Goal: Information Seeking & Learning: Learn about a topic

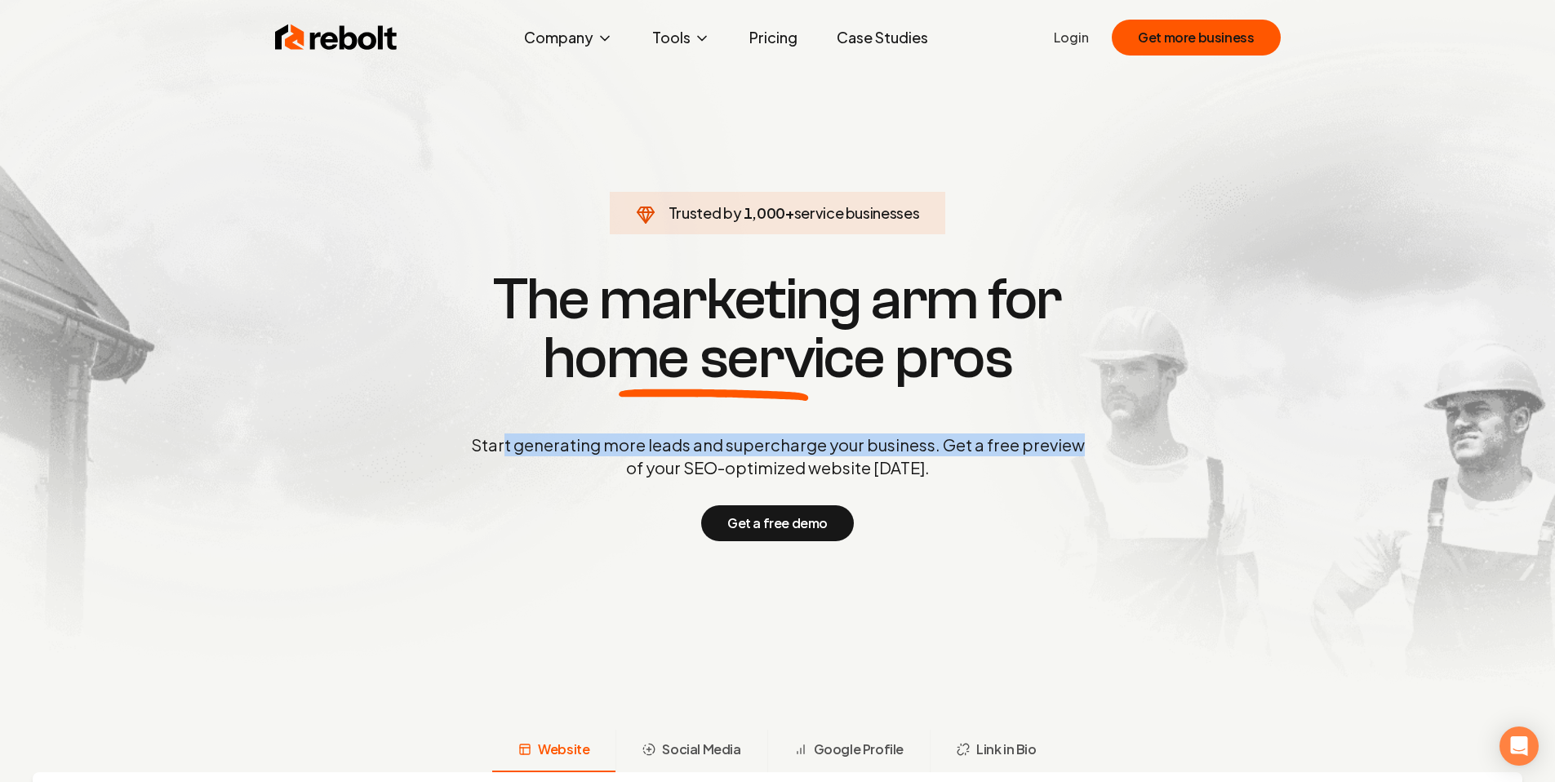
drag, startPoint x: 518, startPoint y: 438, endPoint x: 1107, endPoint y: 446, distance: 588.6
click at [1107, 446] on div "Trusted by 1,000 + service businesses The marketing arm for home service pros S…" at bounding box center [778, 404] width 810 height 274
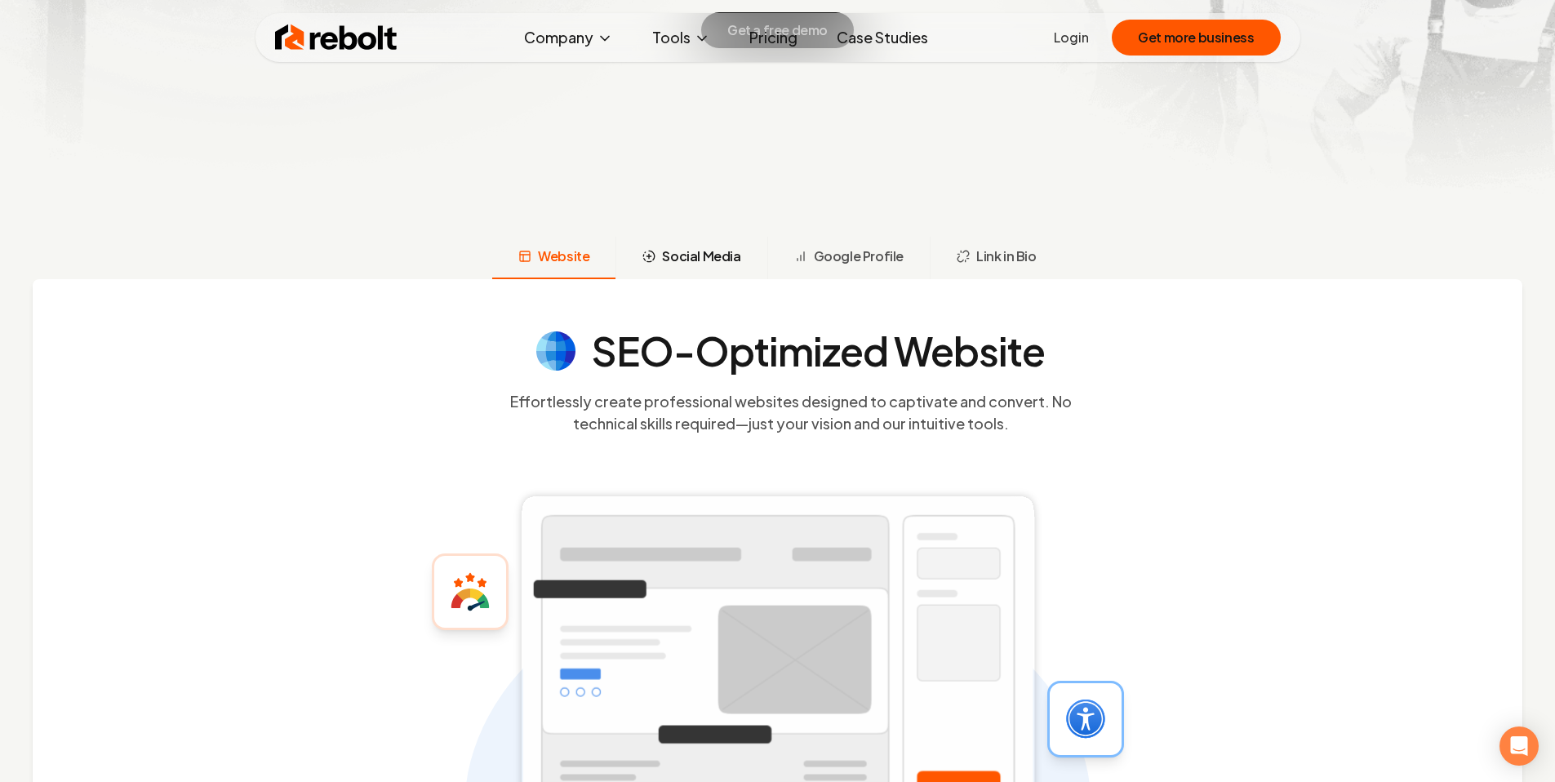
click at [665, 247] on span "Social Media" at bounding box center [701, 257] width 78 height 20
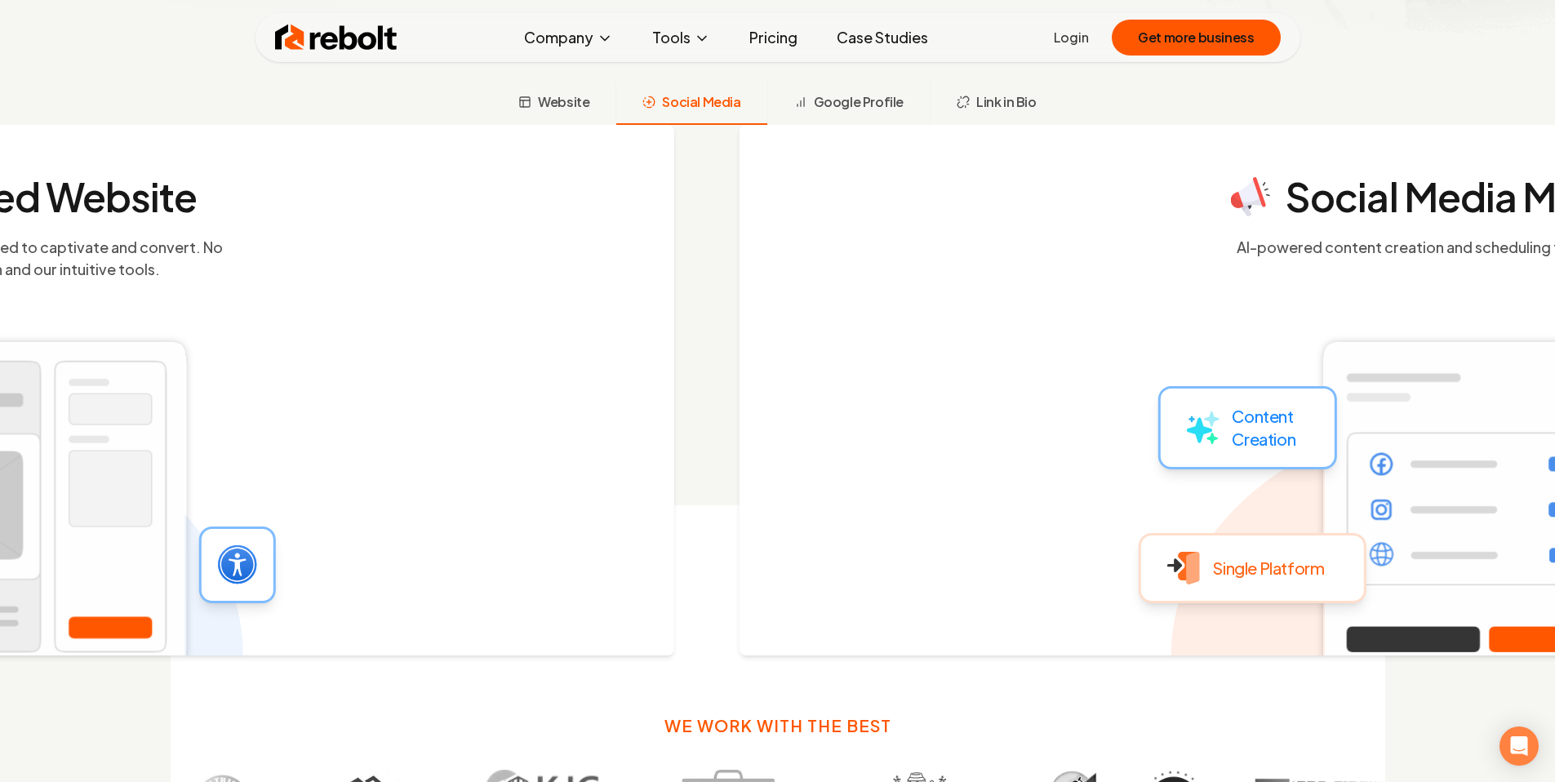
scroll to position [650, 0]
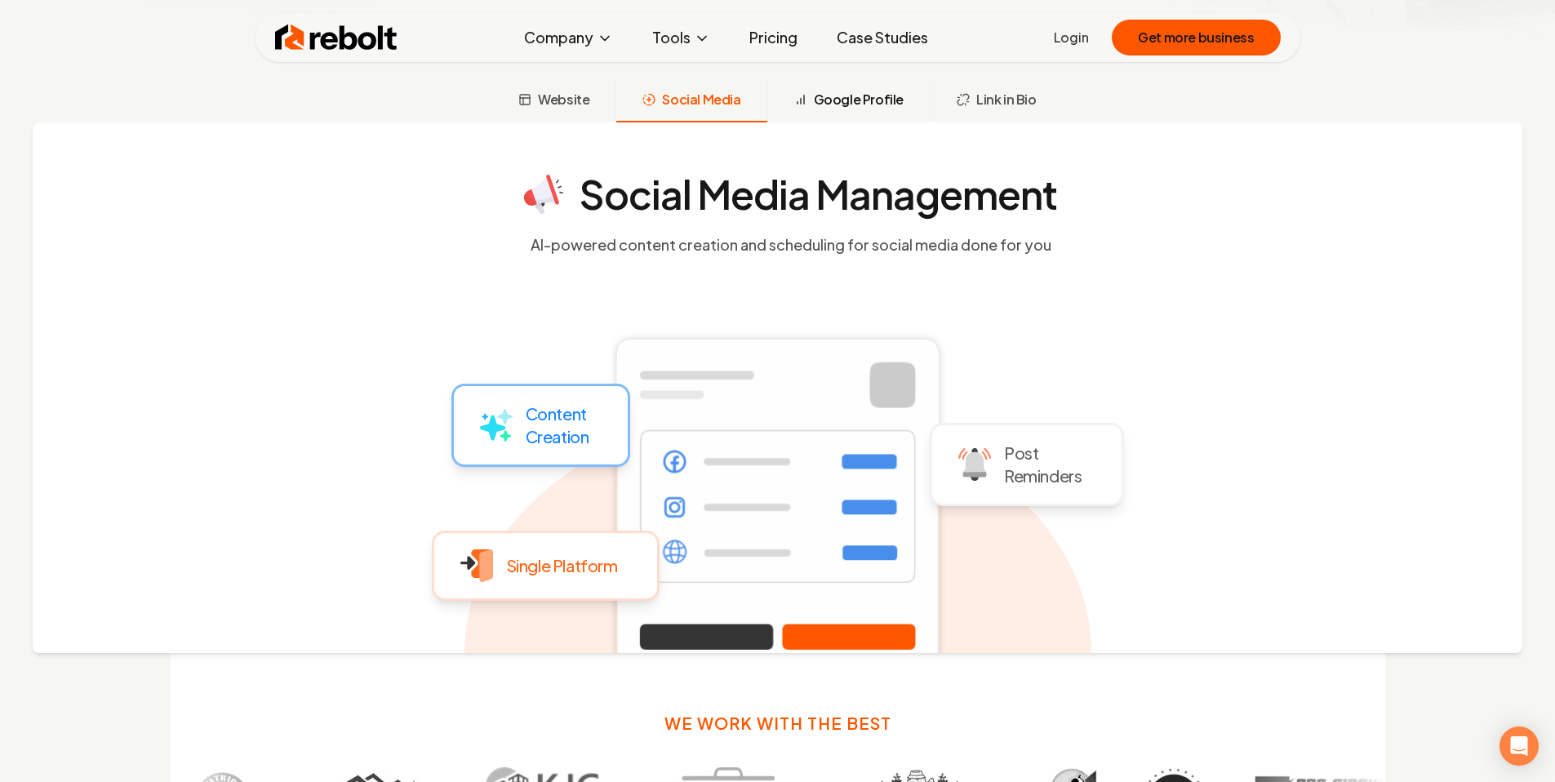
click at [861, 98] on span "Google Profile" at bounding box center [859, 100] width 90 height 20
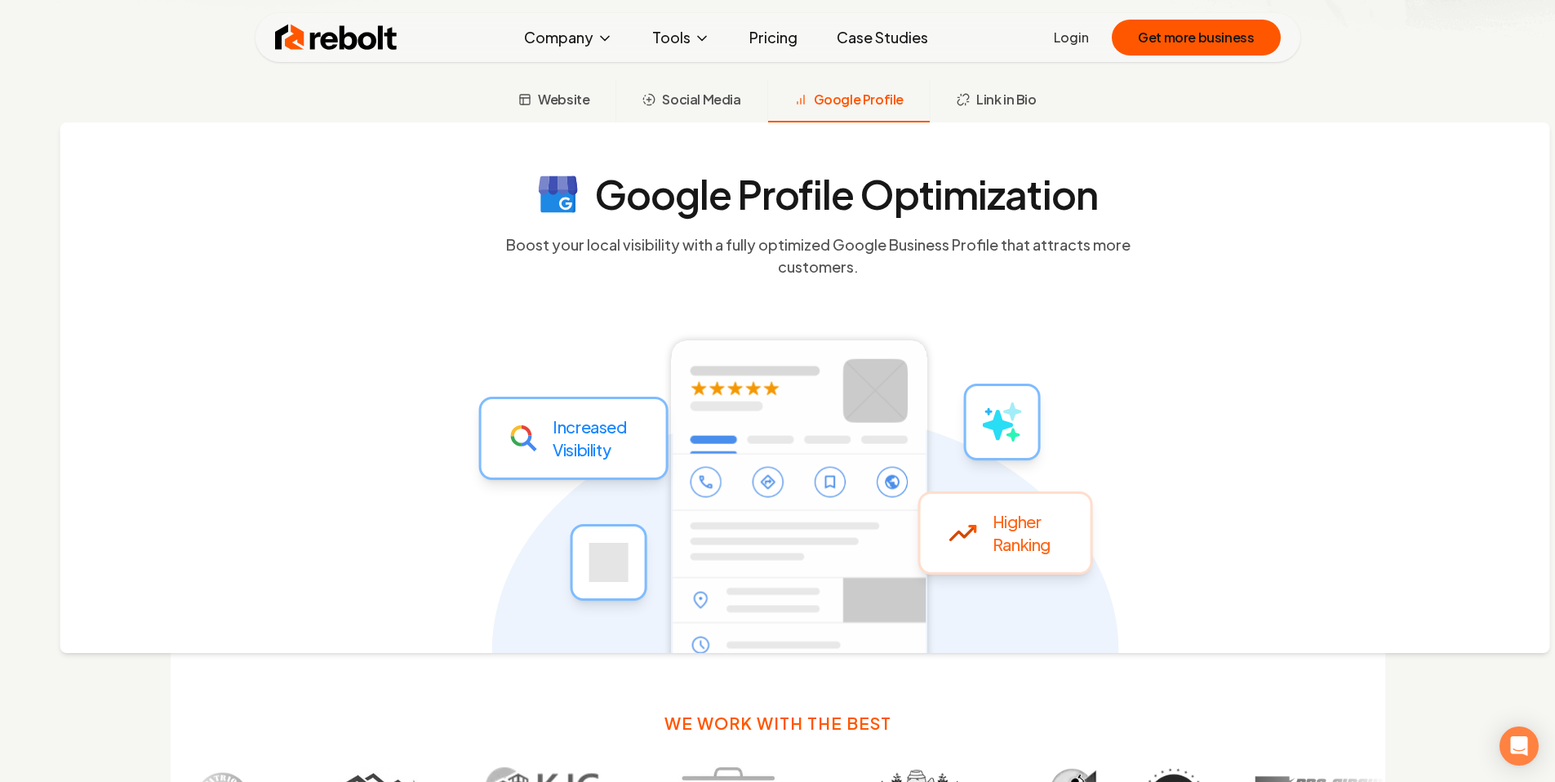
drag, startPoint x: 490, startPoint y: 235, endPoint x: 517, endPoint y: 260, distance: 36.4
click at [517, 260] on icon at bounding box center [804, 492] width 627 height 531
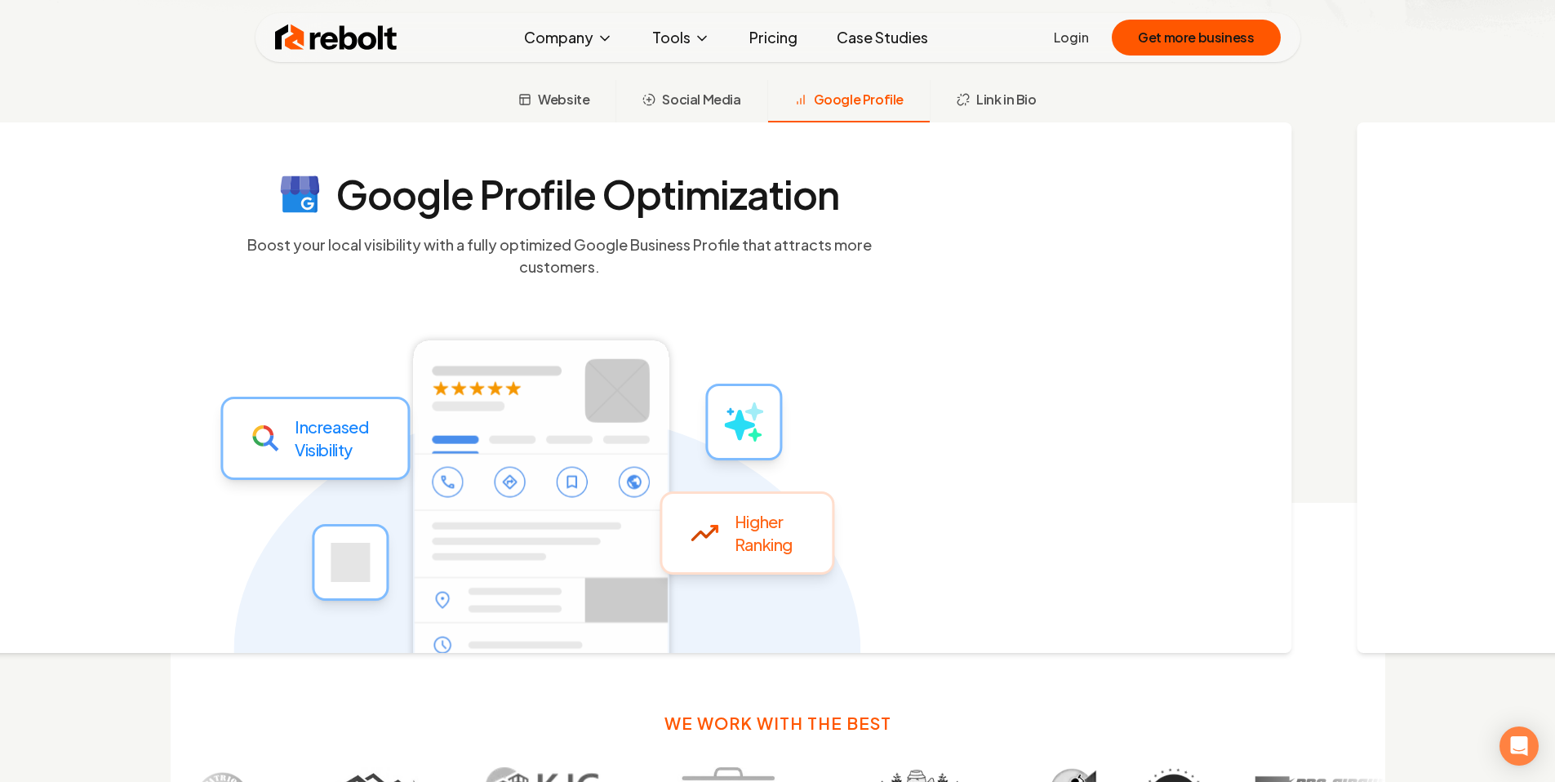
drag, startPoint x: 695, startPoint y: 269, endPoint x: 377, endPoint y: 260, distance: 318.5
click at [467, 264] on icon at bounding box center [546, 492] width 627 height 531
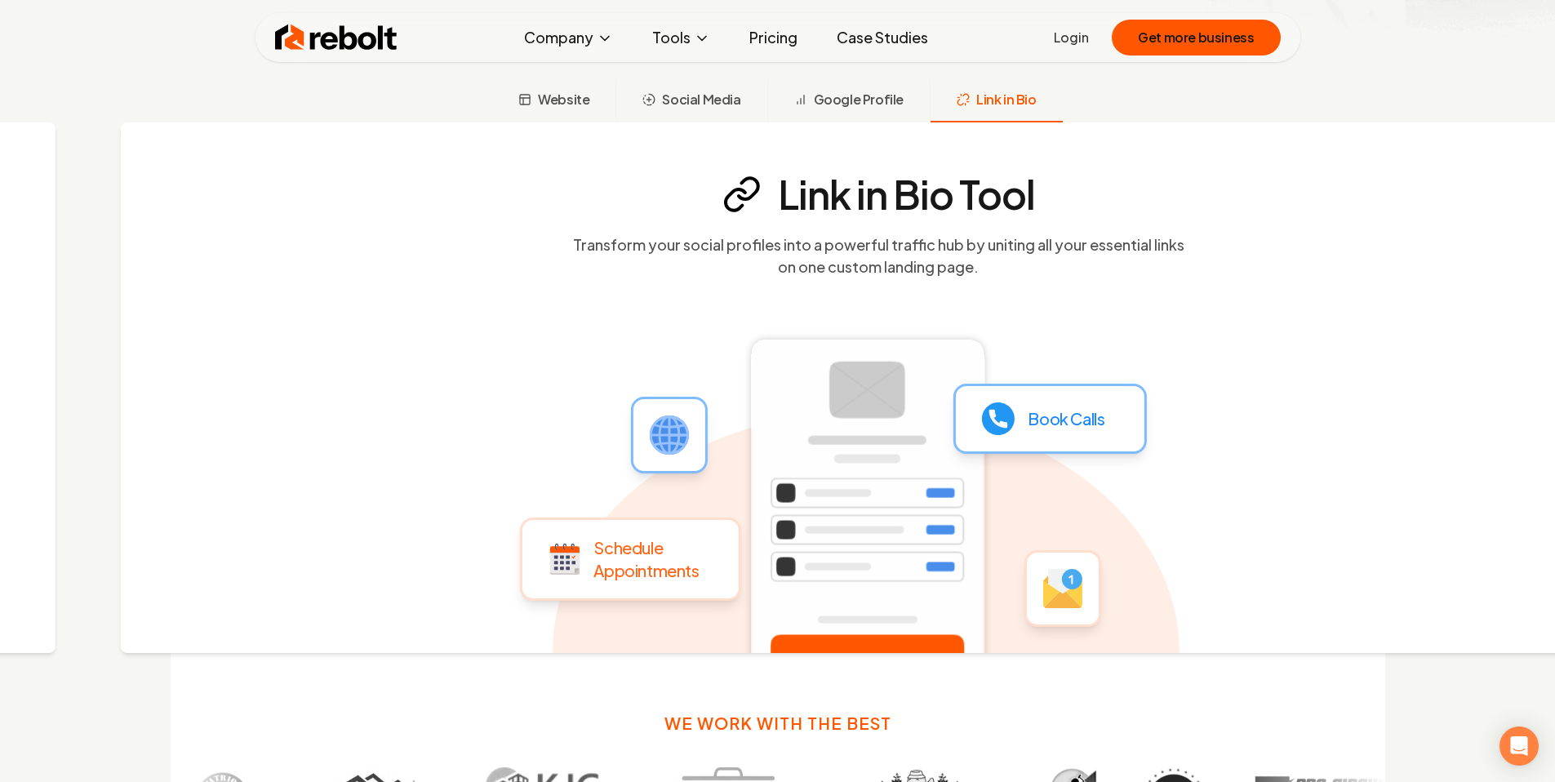
drag, startPoint x: 476, startPoint y: 233, endPoint x: 520, endPoint y: 247, distance: 46.2
click at [552, 247] on icon at bounding box center [865, 492] width 627 height 531
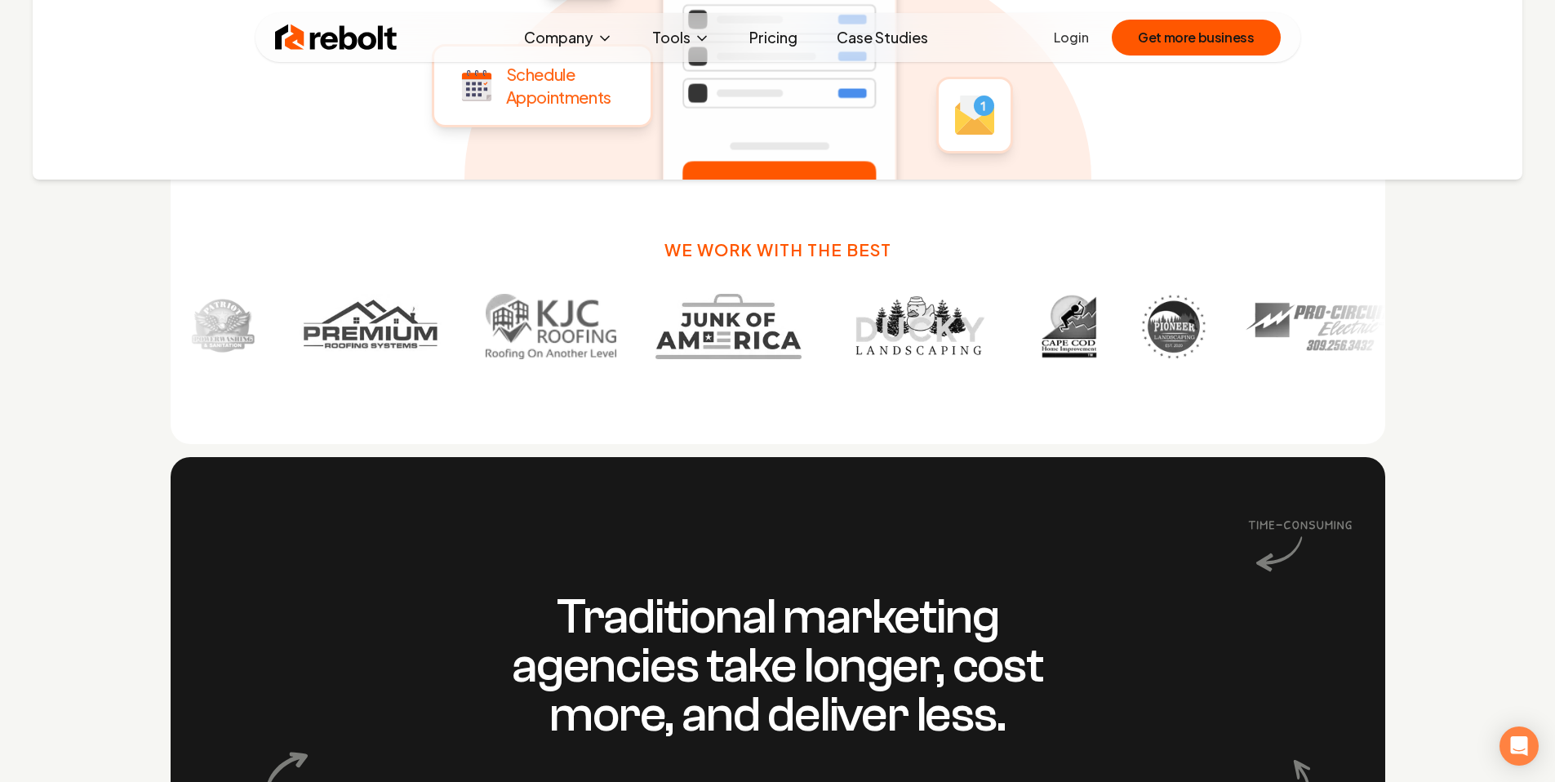
scroll to position [1126, 0]
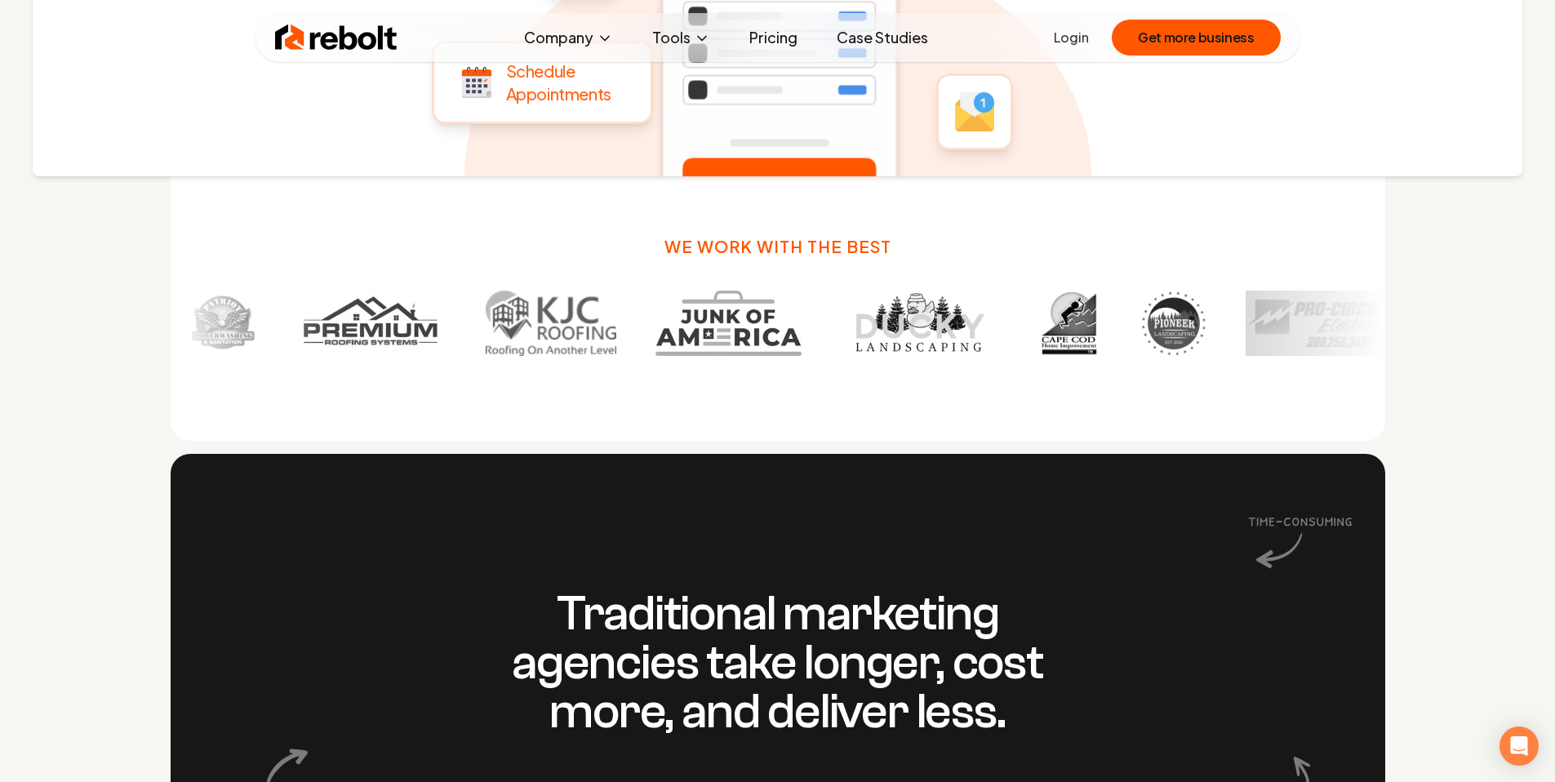
drag, startPoint x: 1401, startPoint y: 311, endPoint x: 439, endPoint y: 290, distance: 961.8
click at [552, 312] on div "We work with the best" at bounding box center [778, 233] width 1254 height 415
click at [162, 276] on div "We work with the best" at bounding box center [778, 233] width 1254 height 415
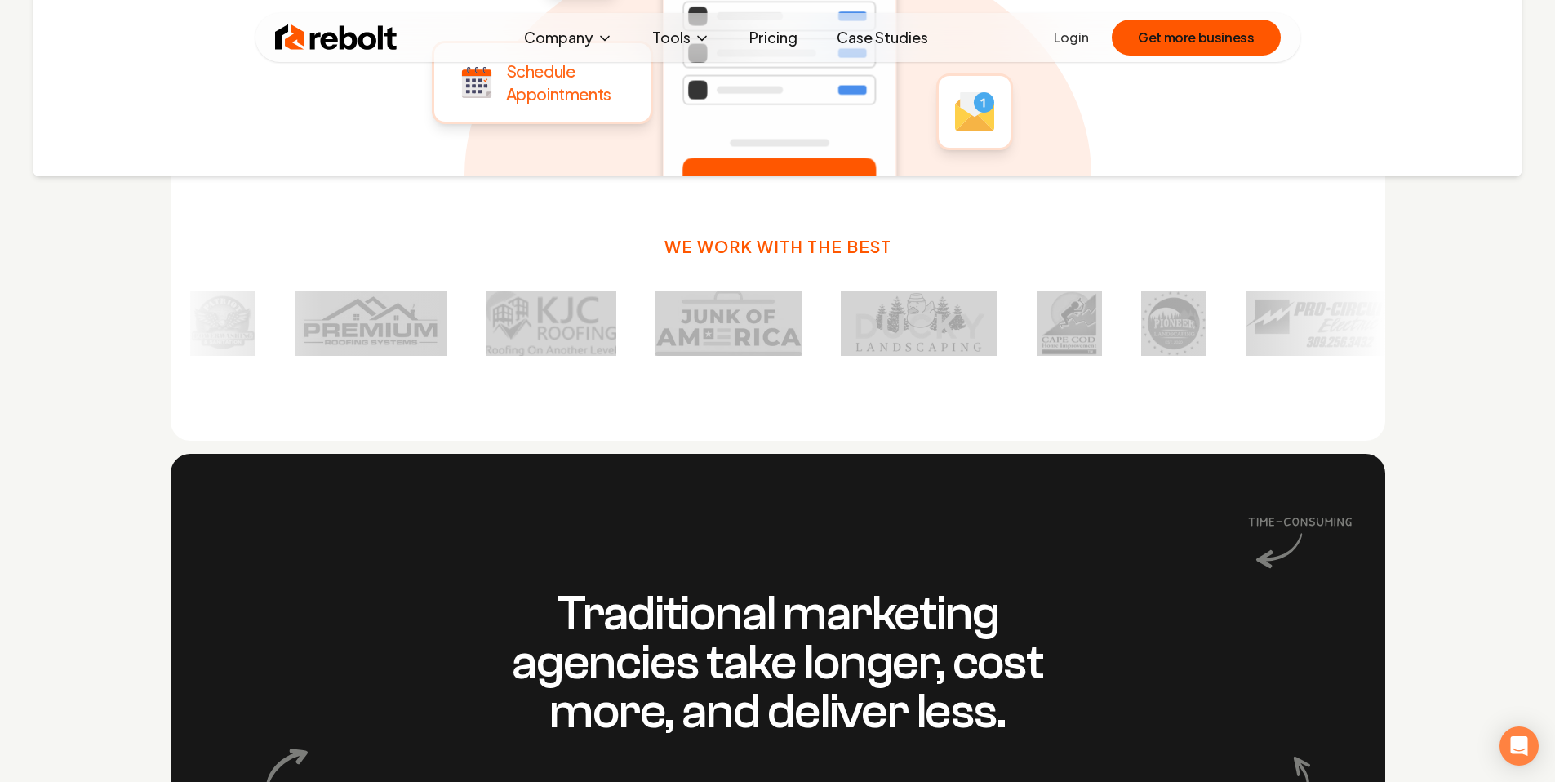
drag, startPoint x: 204, startPoint y: 277, endPoint x: 1499, endPoint y: 326, distance: 1295.5
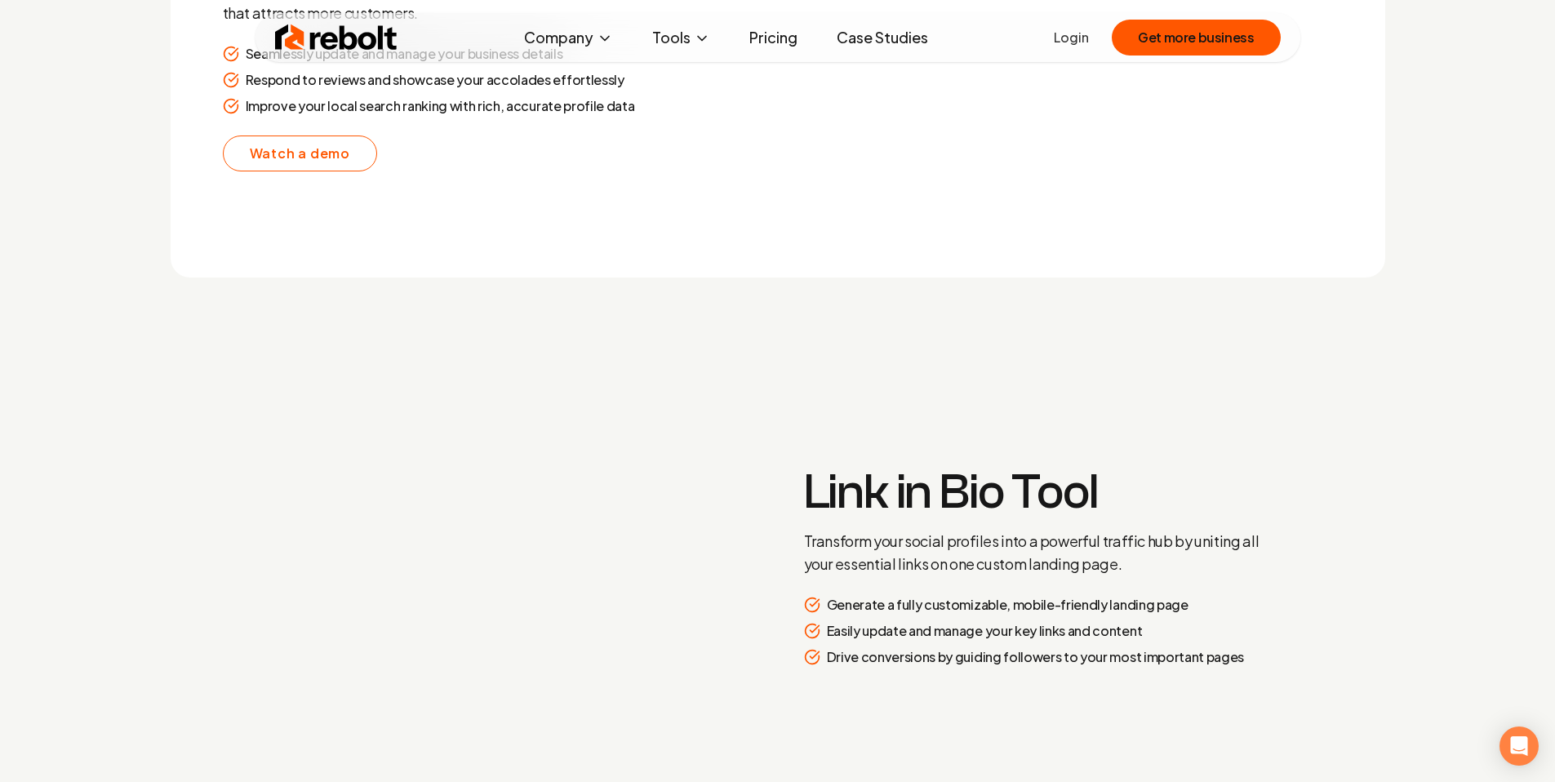
scroll to position [3160, 0]
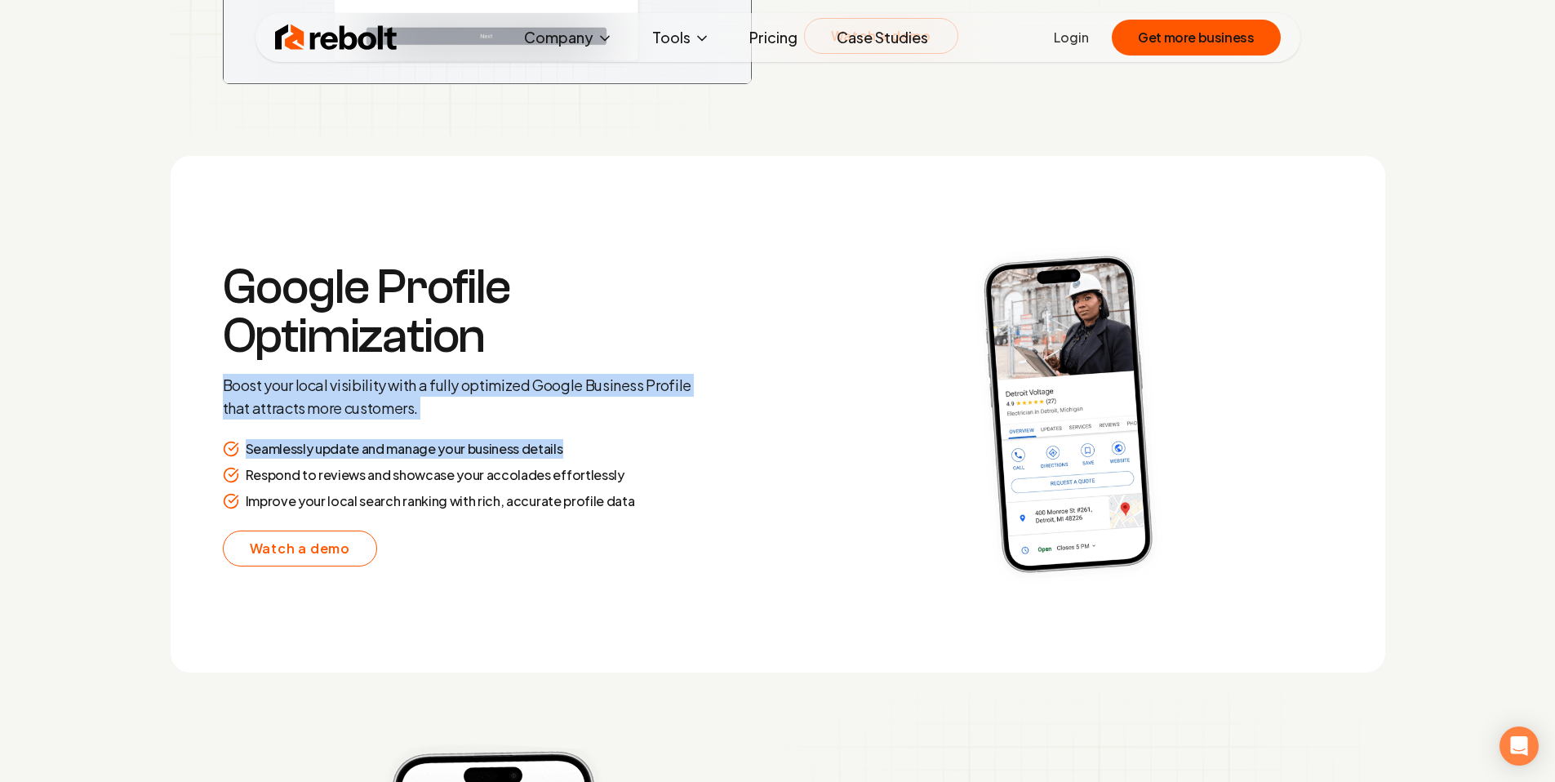
drag, startPoint x: 449, startPoint y: 388, endPoint x: 726, endPoint y: 459, distance: 285.7
click at [707, 466] on section "Google Profile Optimization Boost your local visibility with a fully optimized …" at bounding box center [778, 414] width 1215 height 517
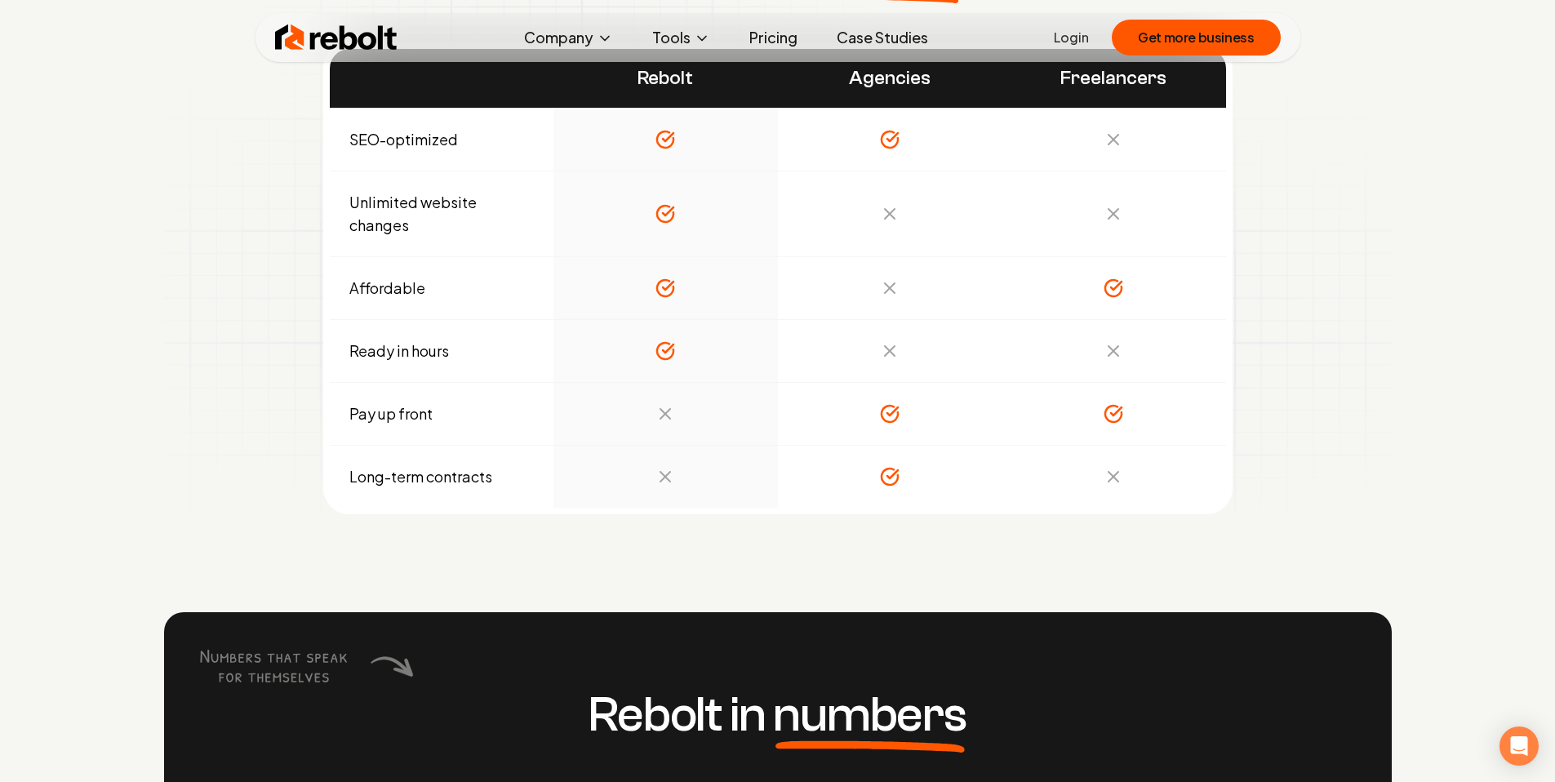
scroll to position [5776, 0]
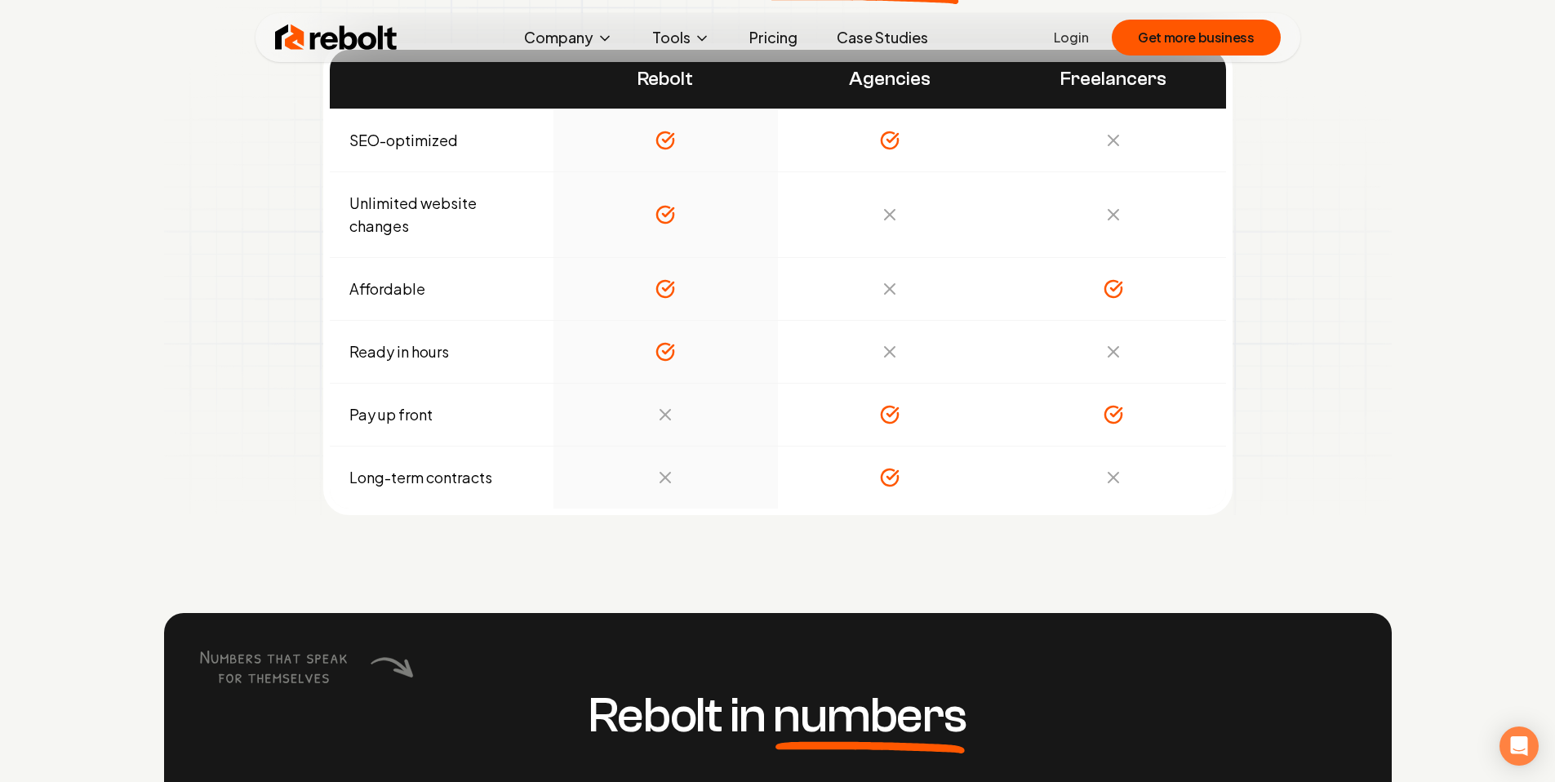
click at [780, 36] on link "Pricing" at bounding box center [773, 37] width 74 height 33
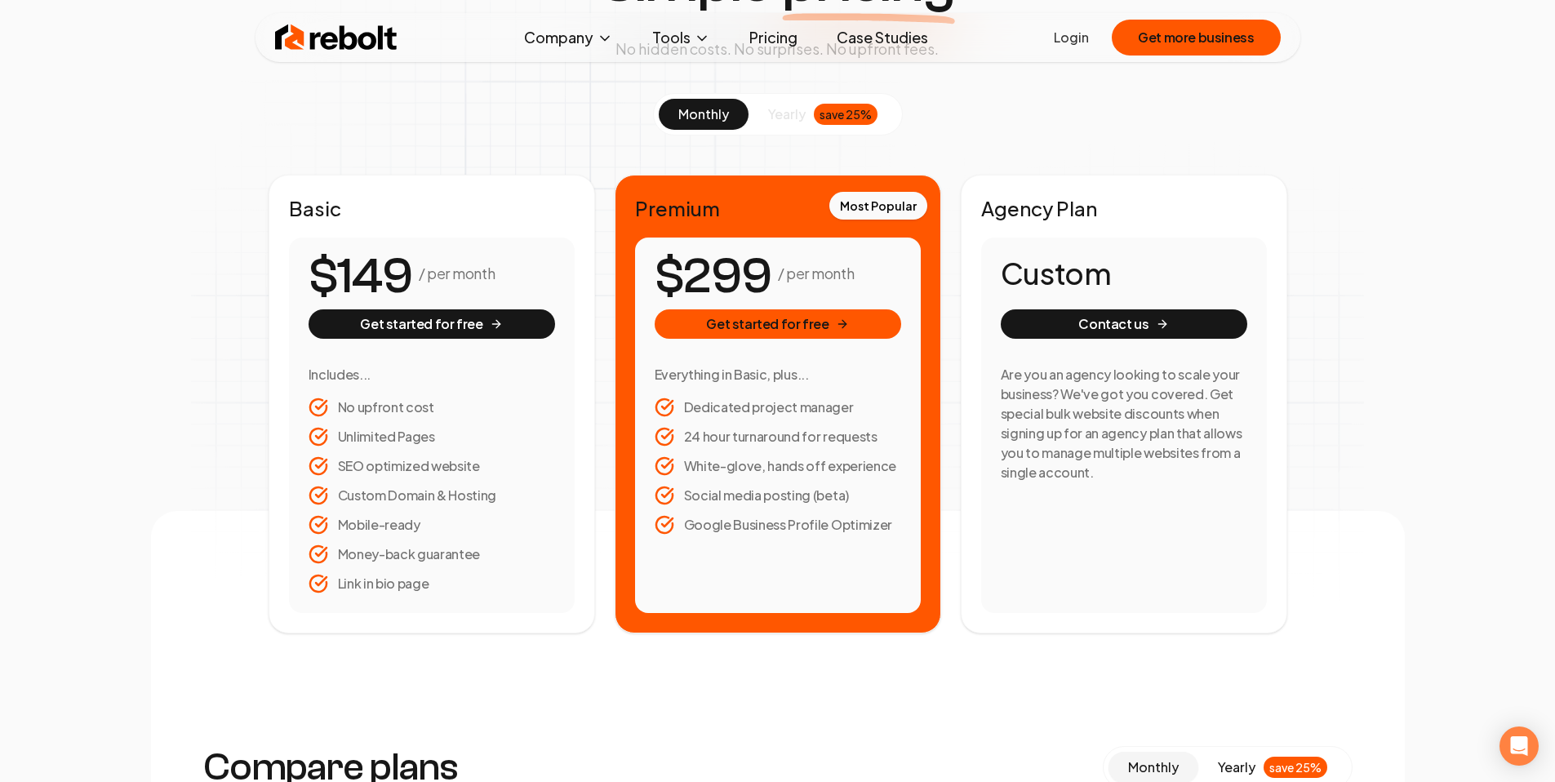
scroll to position [192, 0]
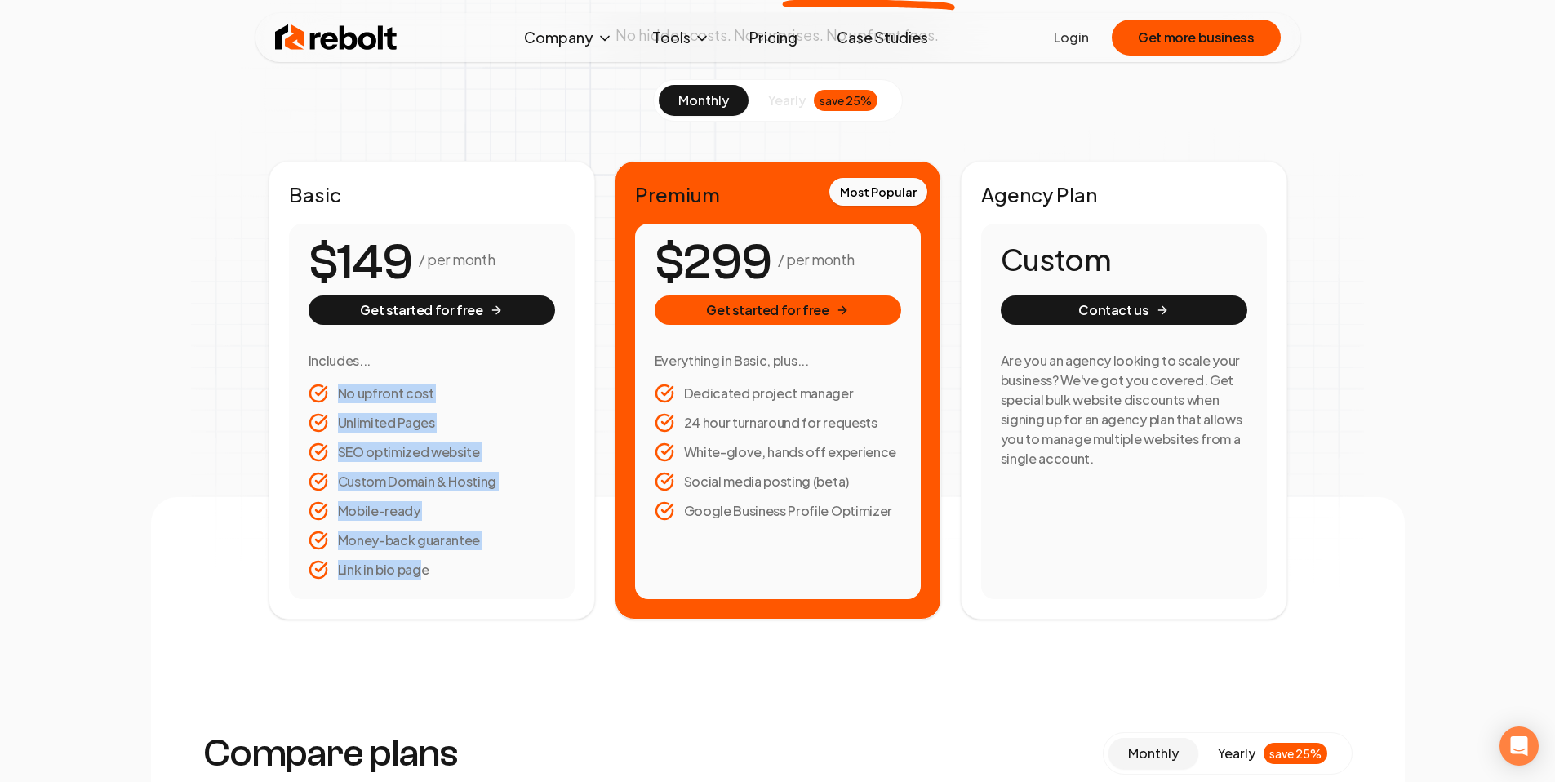
drag, startPoint x: 339, startPoint y: 384, endPoint x: 675, endPoint y: 547, distance: 373.5
click at [424, 562] on ul "No upfront cost Unlimited Pages SEO optimized website Custom Domain & Hosting M…" at bounding box center [432, 482] width 247 height 196
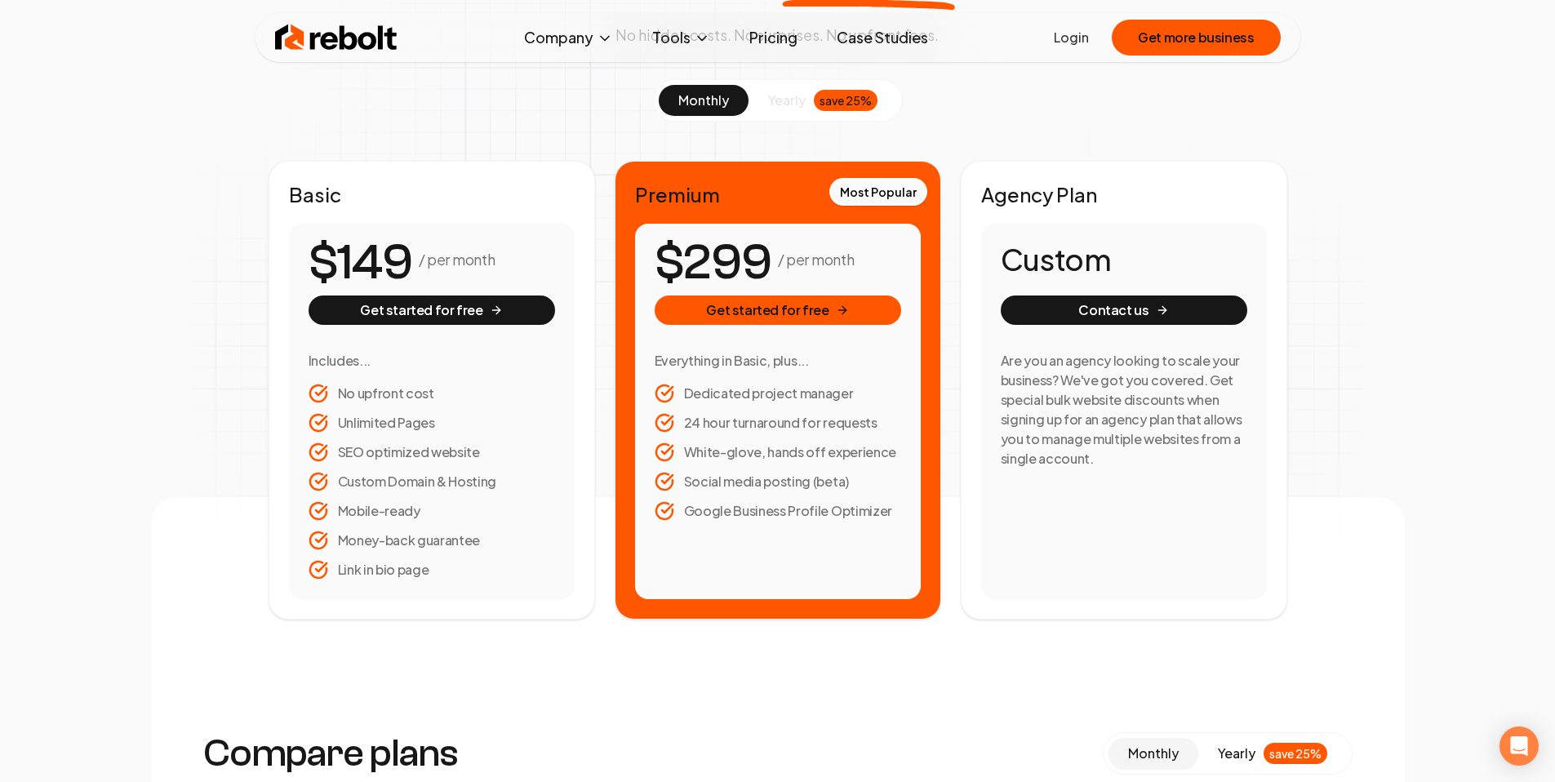
click at [820, 529] on div "/ per month Get started for free Everything in Basic, plus... Dedicated project…" at bounding box center [778, 411] width 286 height 375
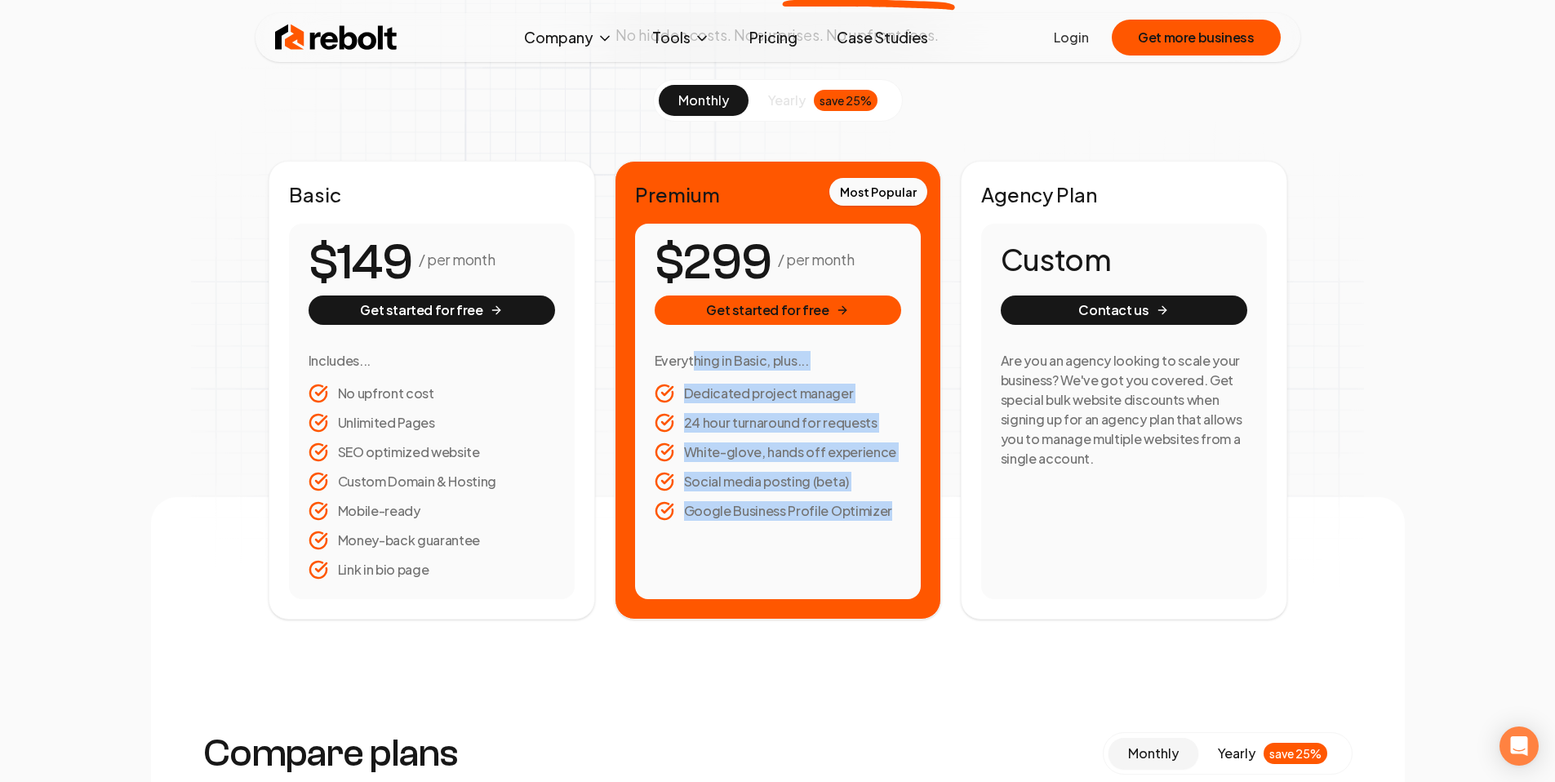
drag, startPoint x: 832, startPoint y: 529, endPoint x: 692, endPoint y: 362, distance: 217.3
click at [691, 362] on div "/ per month Get started for free Everything in Basic, plus... Dedicated project…" at bounding box center [778, 411] width 286 height 375
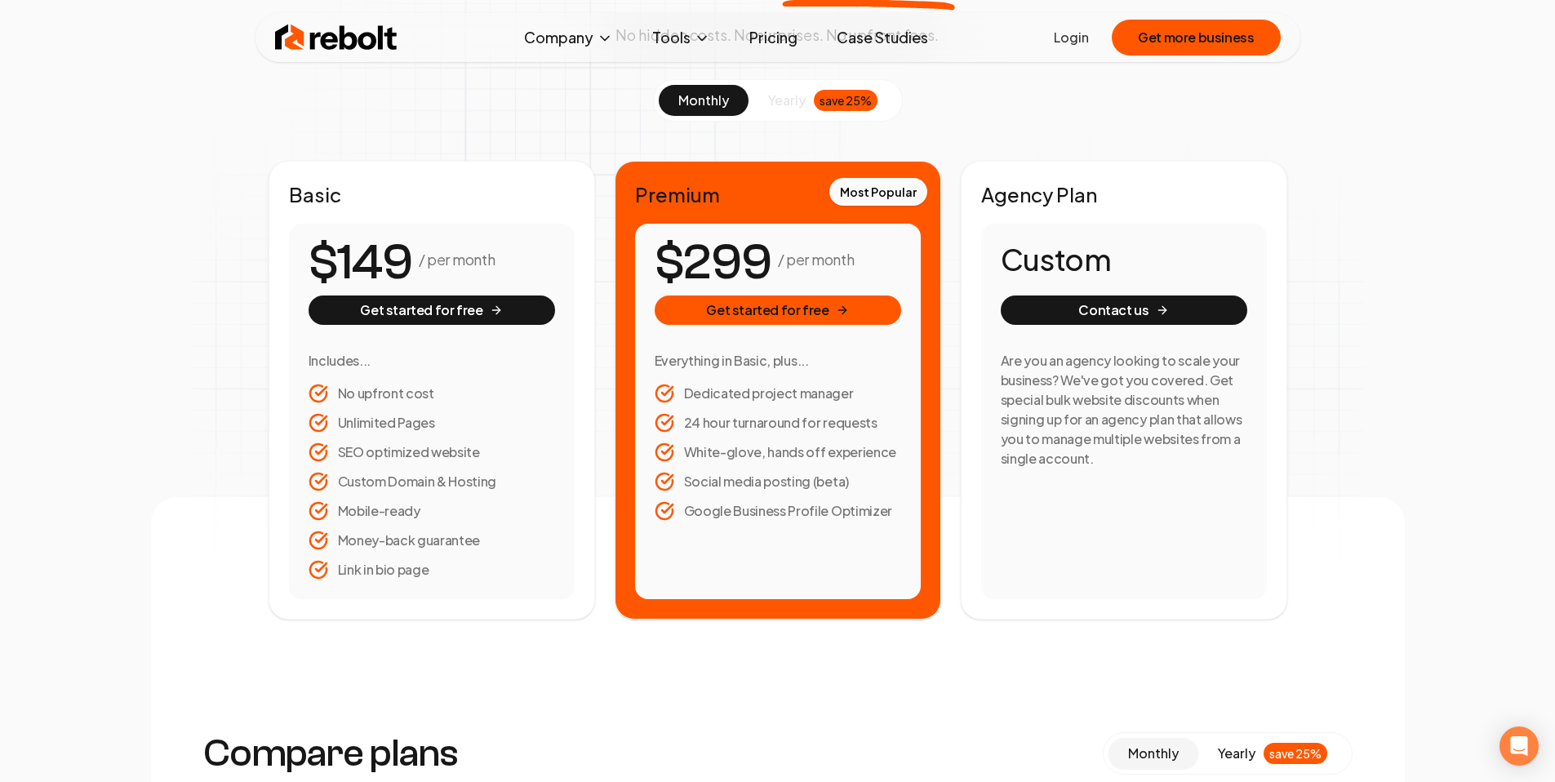
click at [730, 440] on ul "Dedicated project manager 24 hour turnaround for requests White-glove, hands of…" at bounding box center [778, 452] width 247 height 137
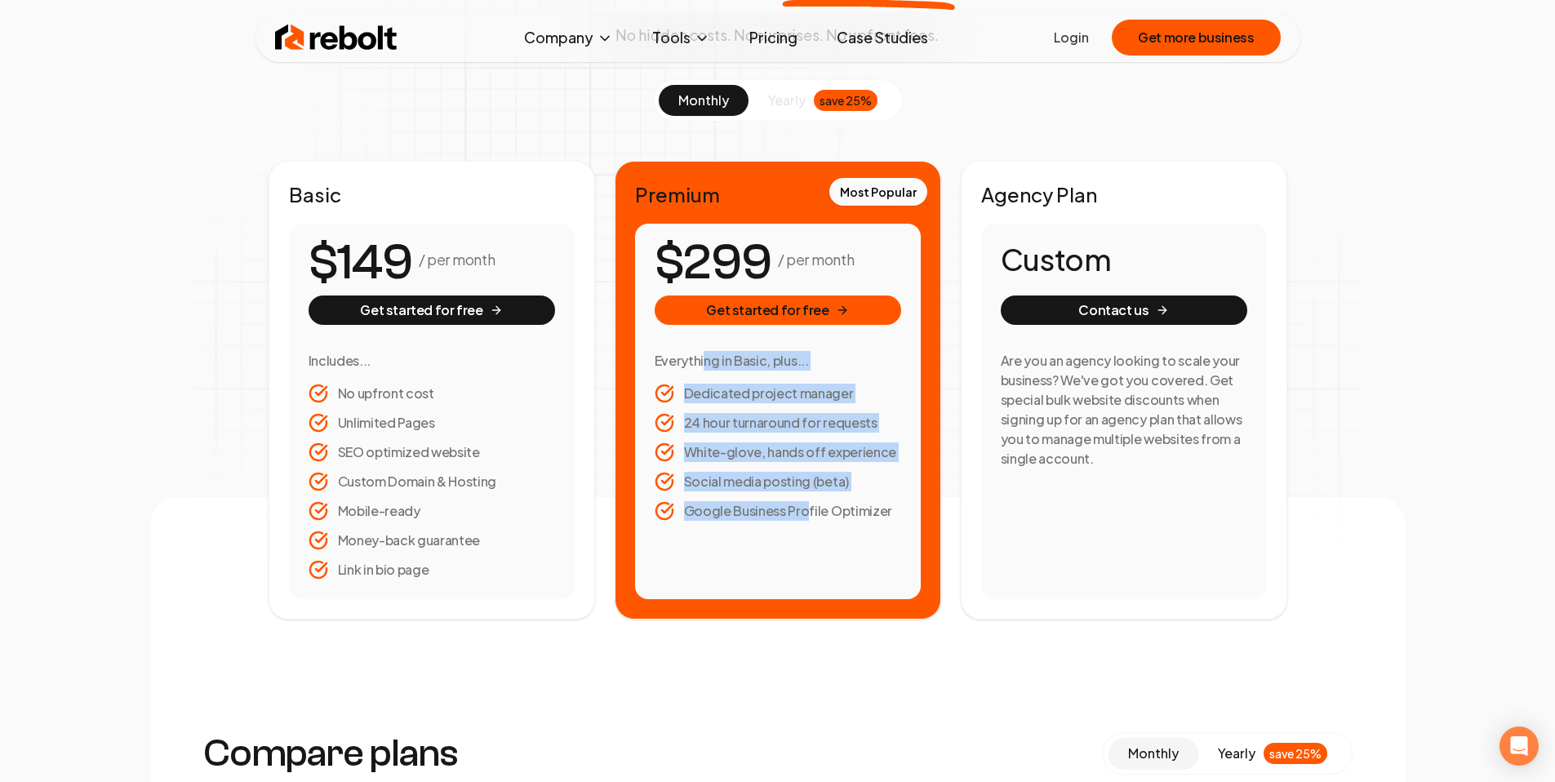
drag, startPoint x: 705, startPoint y: 361, endPoint x: 814, endPoint y: 511, distance: 185.3
click at [813, 512] on div "Everything in Basic, plus... Dedicated project manager 24 hour turnaround for r…" at bounding box center [778, 436] width 247 height 170
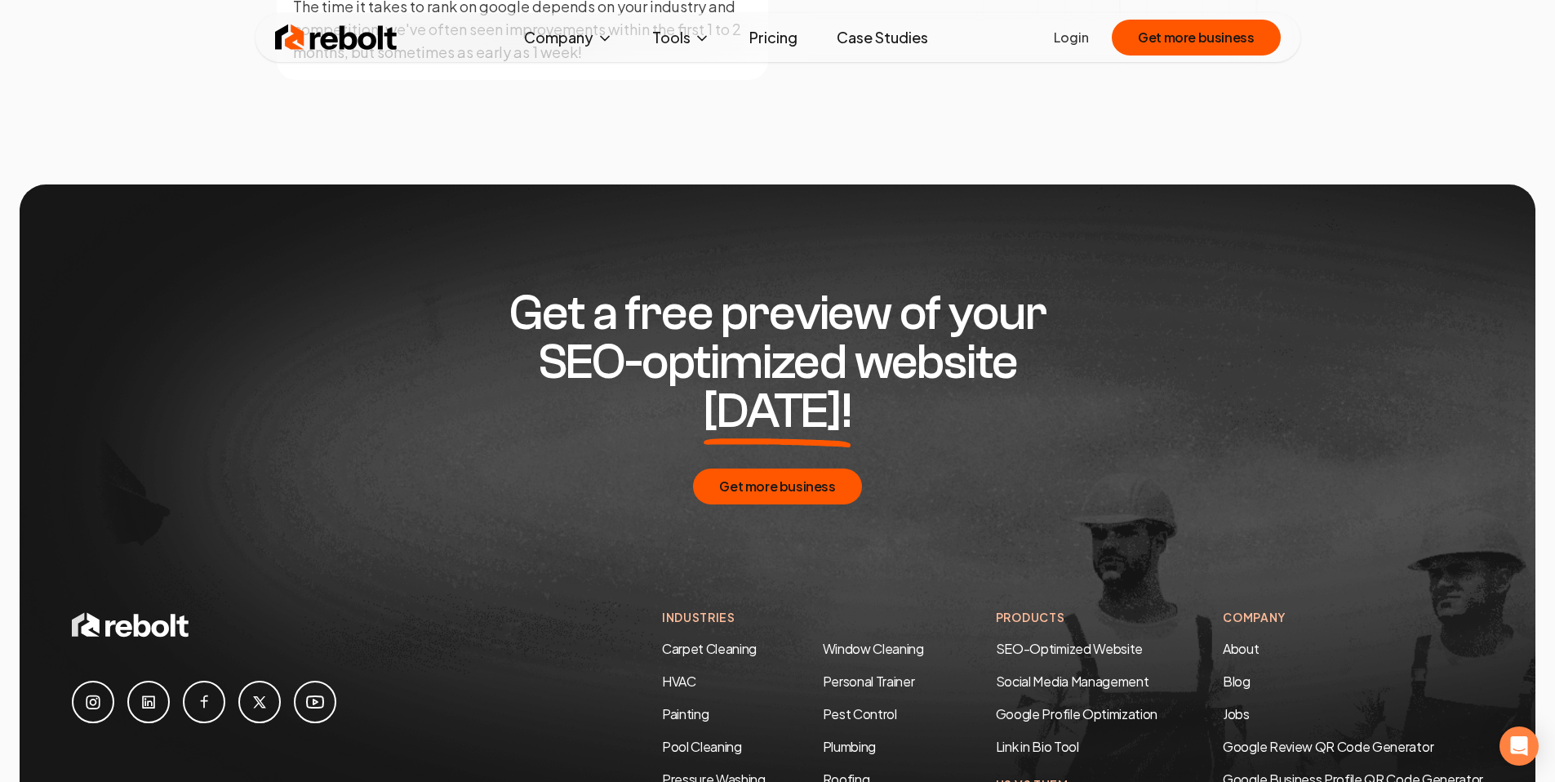
scroll to position [3135, 0]
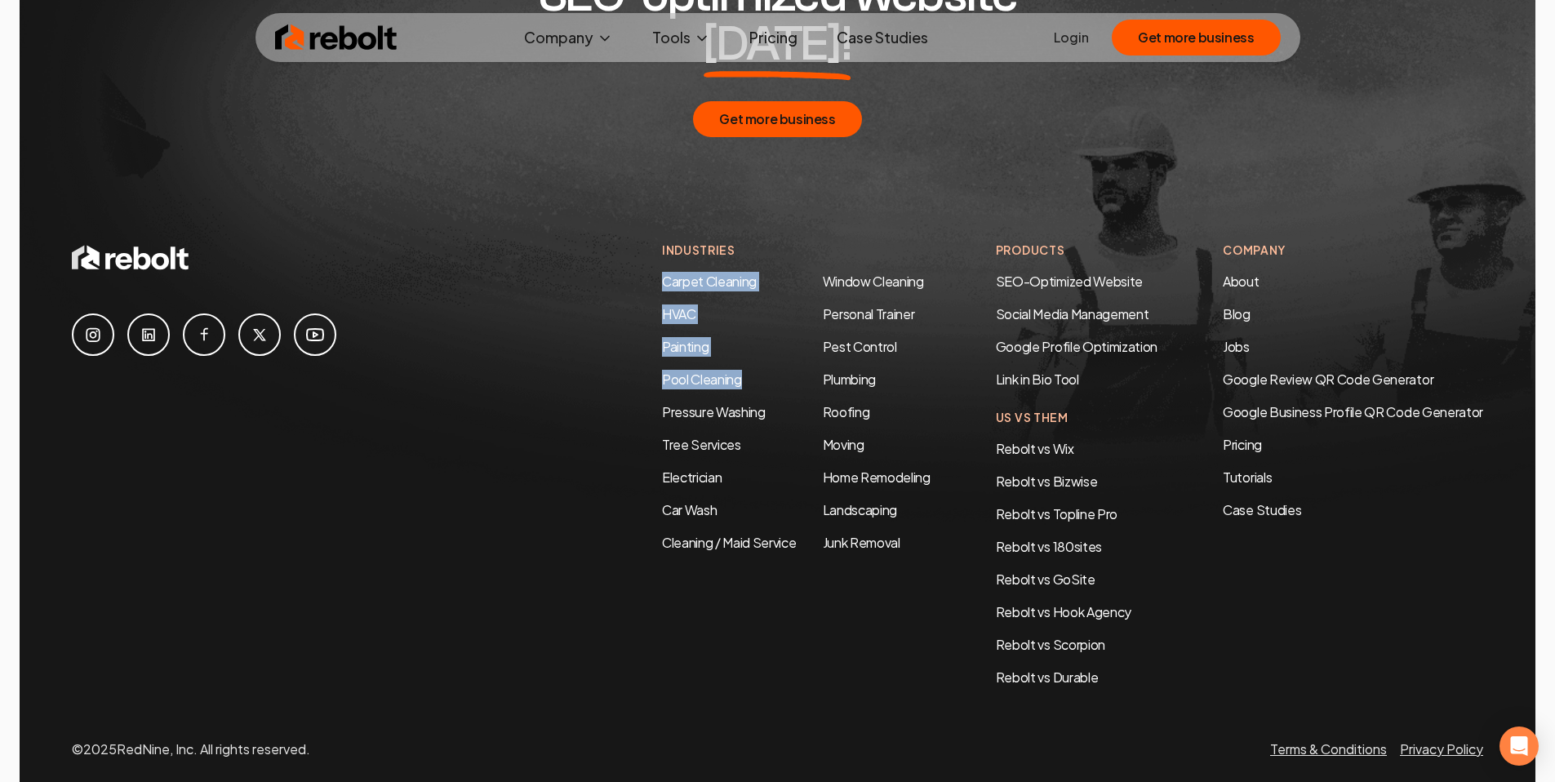
drag, startPoint x: 678, startPoint y: 237, endPoint x: 526, endPoint y: 354, distance: 192.0
click at [512, 351] on div "Industries Carpet Cleaning HVAC Painting Pool Cleaning Pressure Washing Tree Se…" at bounding box center [777, 465] width 1411 height 446
click at [529, 355] on div "Industries Carpet Cleaning HVAC Painting Pool Cleaning Pressure Washing Tree Se…" at bounding box center [777, 465] width 1411 height 446
